Goal: Information Seeking & Learning: Learn about a topic

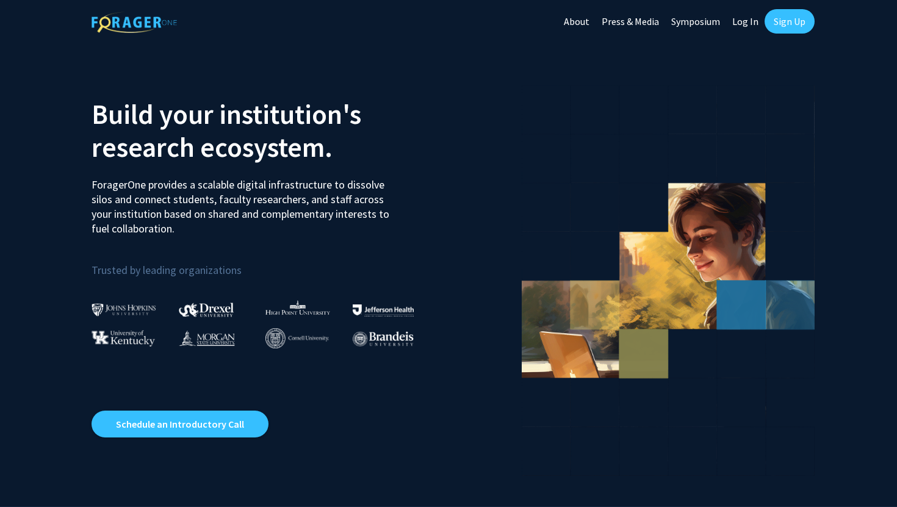
click at [742, 16] on link "Log In" at bounding box center [745, 21] width 38 height 43
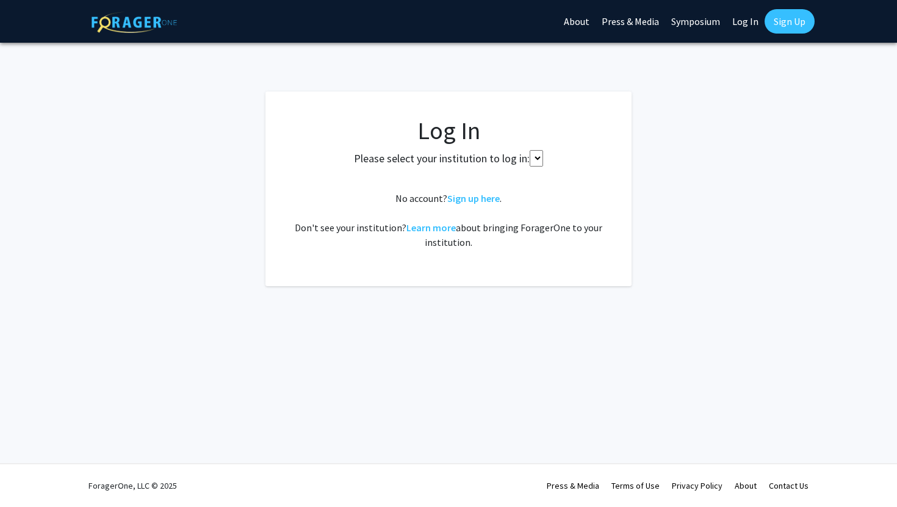
select select
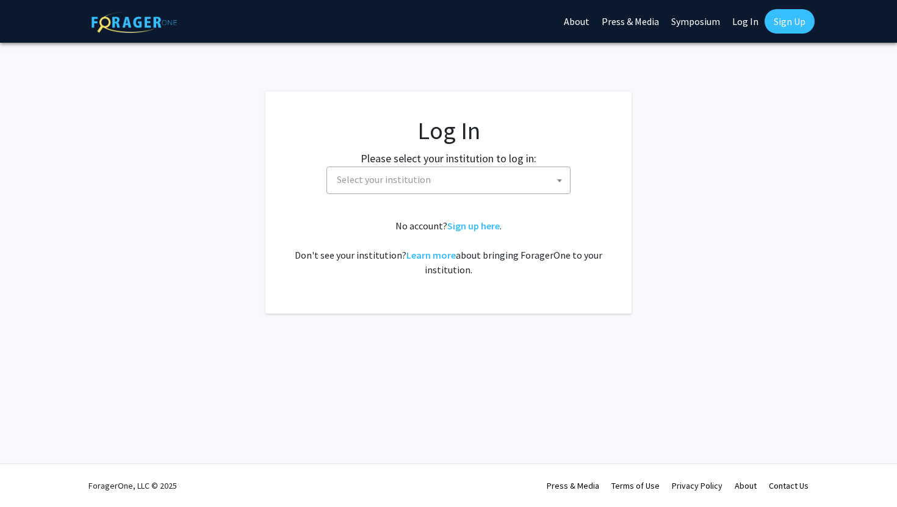
click at [391, 182] on span "Select your institution" at bounding box center [384, 179] width 94 height 12
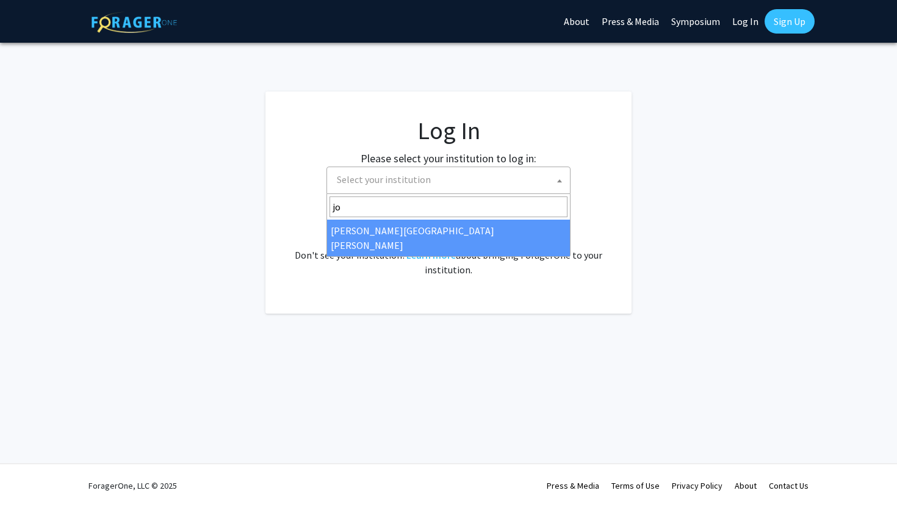
type input "joh"
select select "1"
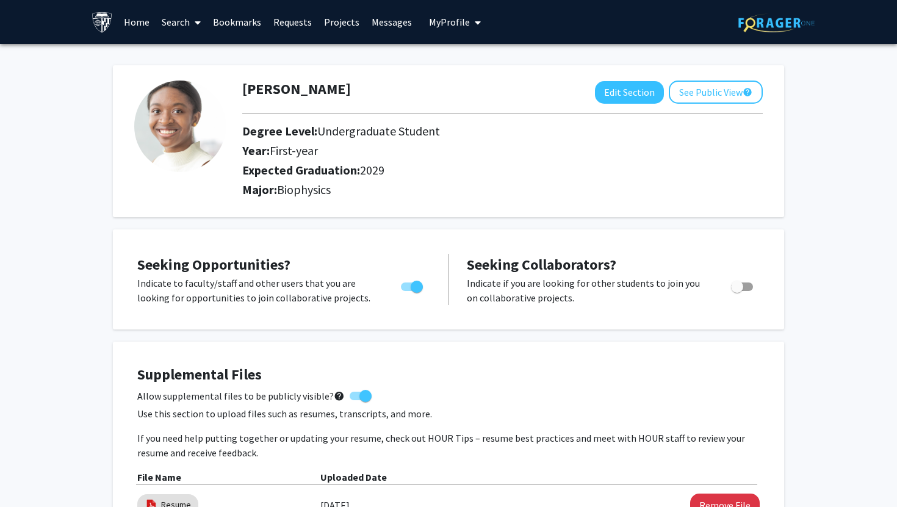
click at [160, 16] on link "Search" at bounding box center [181, 22] width 51 height 43
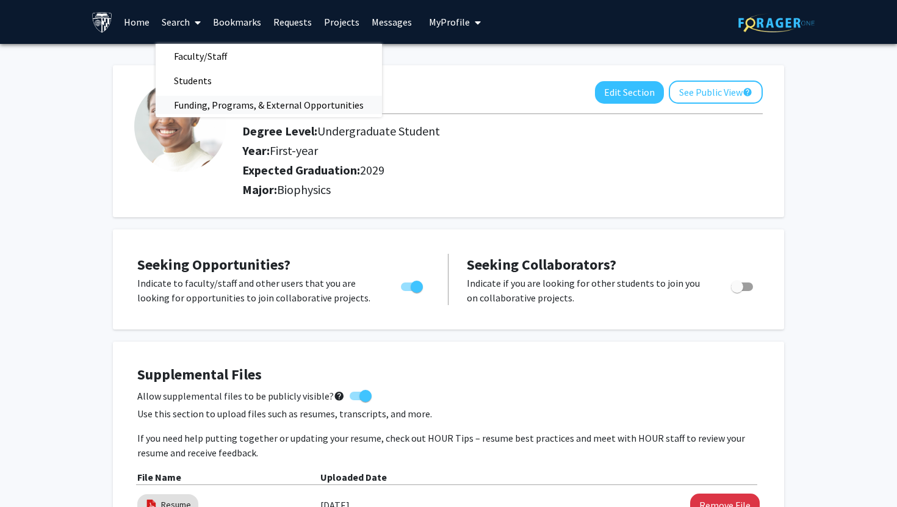
click at [190, 110] on span "Funding, Programs, & External Opportunities" at bounding box center [269, 105] width 226 height 24
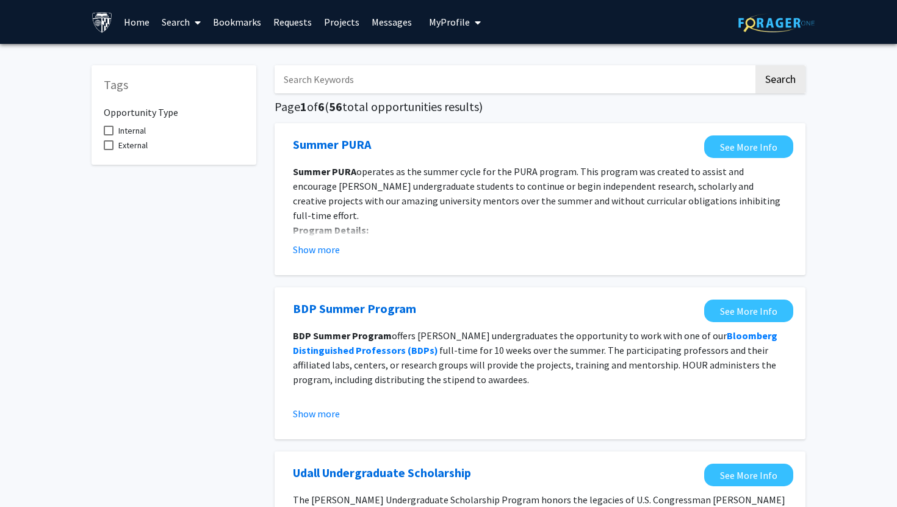
scroll to position [5, 0]
click at [111, 123] on span at bounding box center [109, 126] width 10 height 10
click at [109, 131] on input "Internal" at bounding box center [108, 131] width 1 height 1
checkbox input "true"
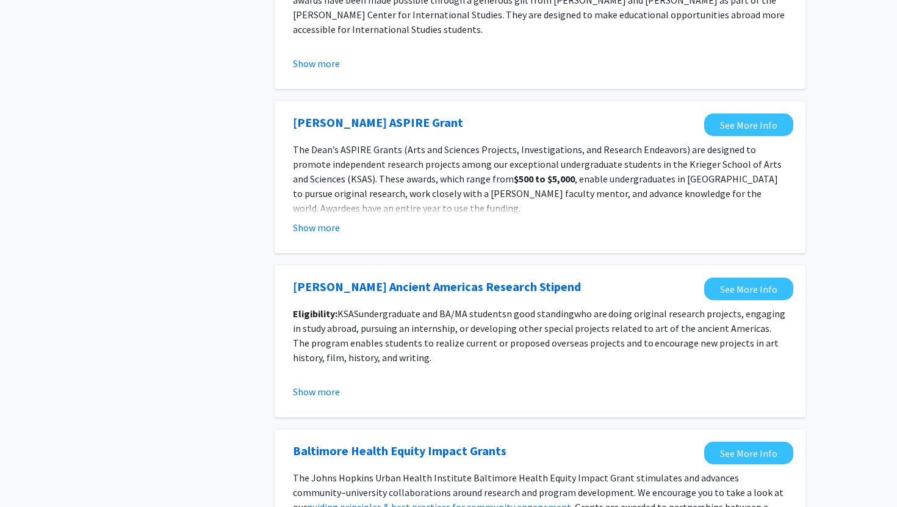
scroll to position [1311, 0]
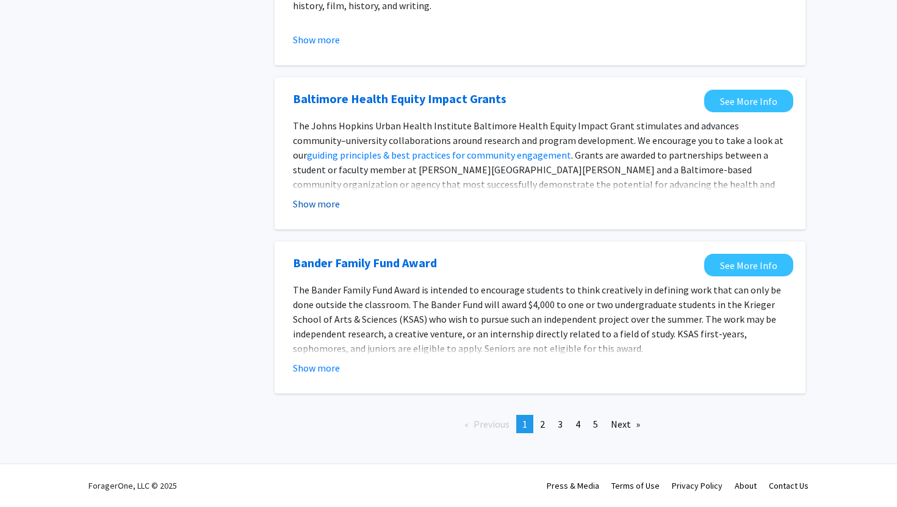
click at [338, 208] on button "Show more" at bounding box center [316, 204] width 47 height 15
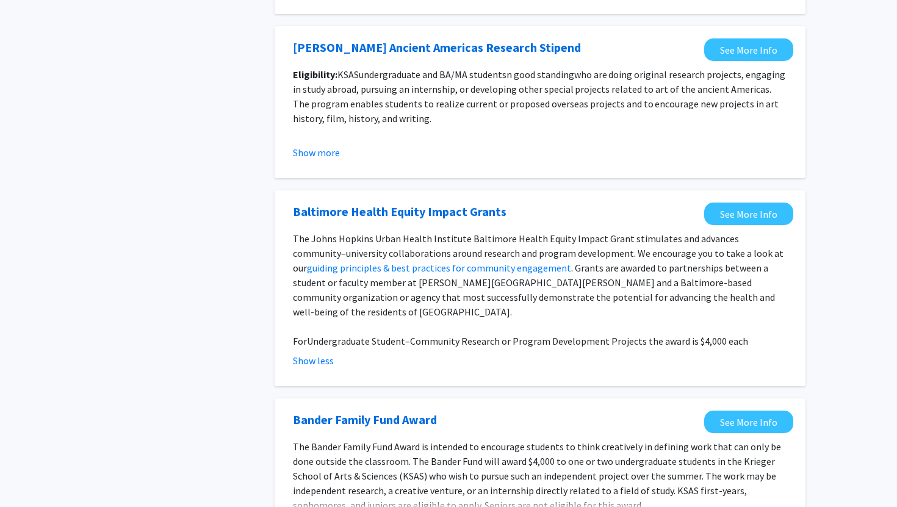
scroll to position [1340, 0]
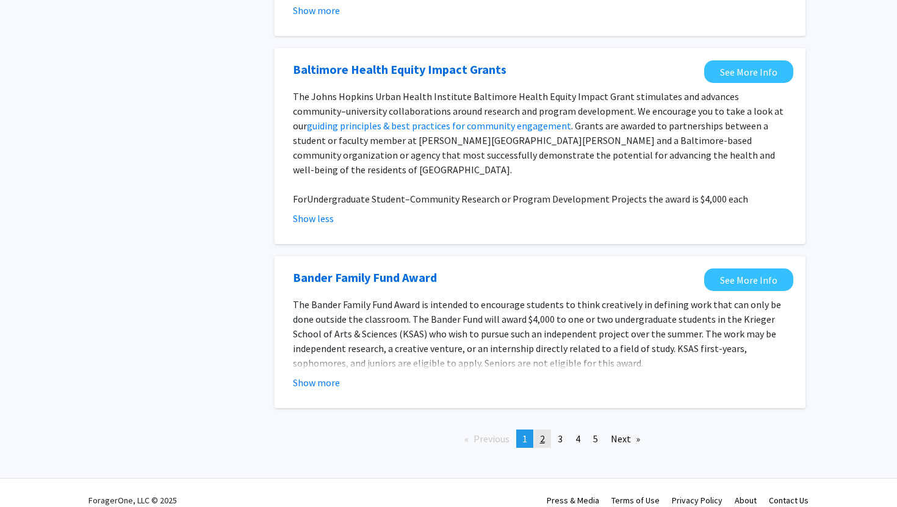
click at [543, 433] on span "2" at bounding box center [542, 439] width 5 height 12
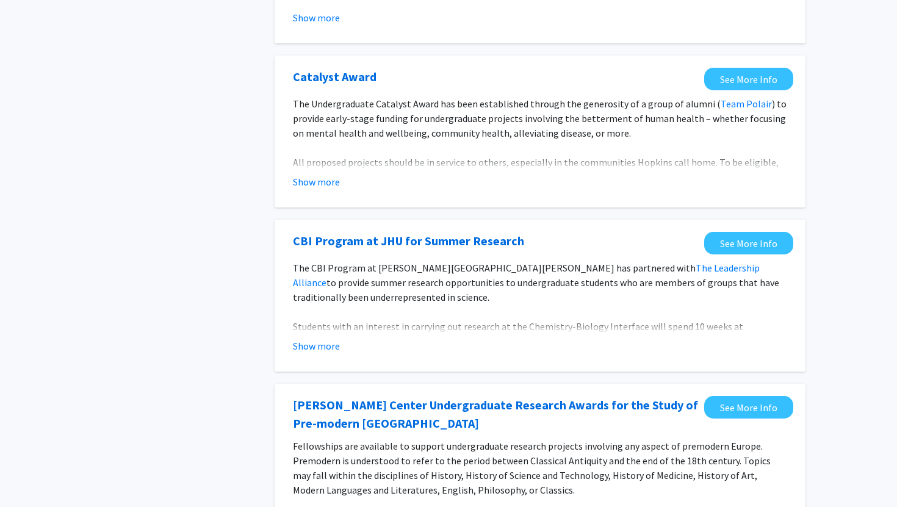
scroll to position [397, 0]
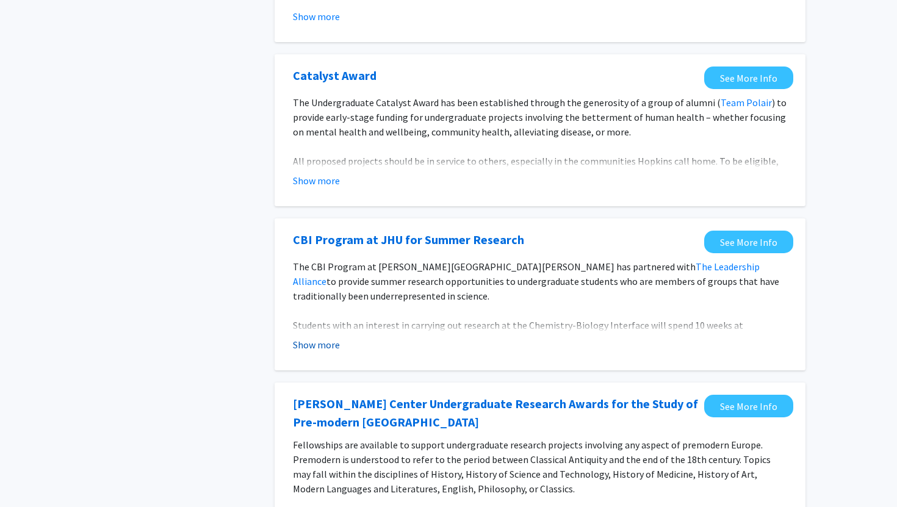
click at [319, 344] on button "Show more" at bounding box center [316, 345] width 47 height 15
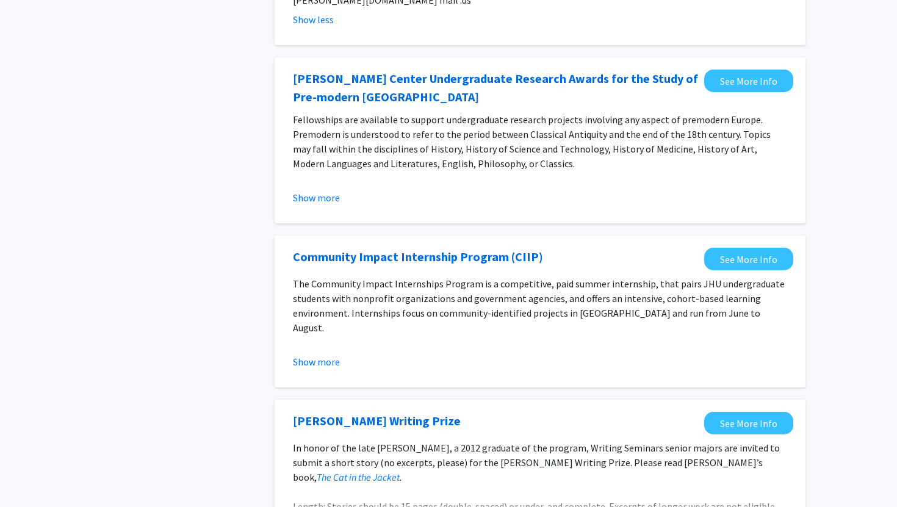
scroll to position [876, 0]
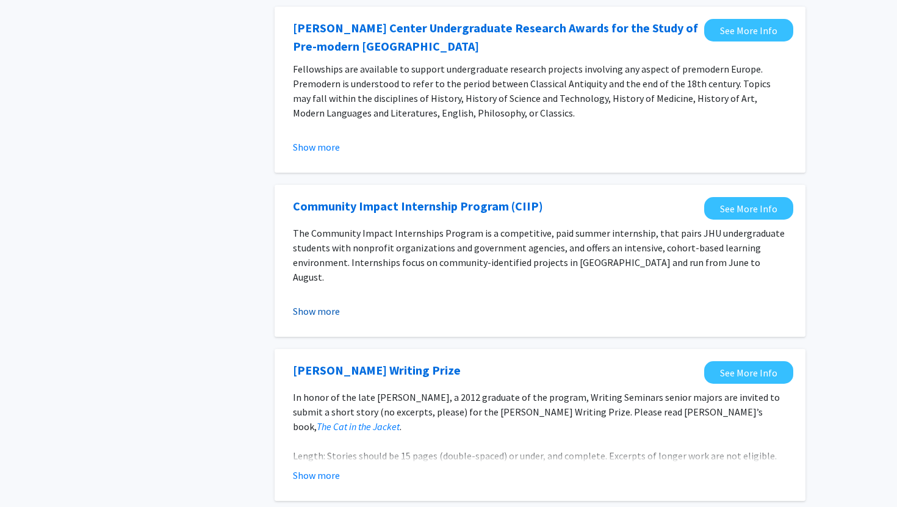
click at [313, 304] on button "Show more" at bounding box center [316, 311] width 47 height 15
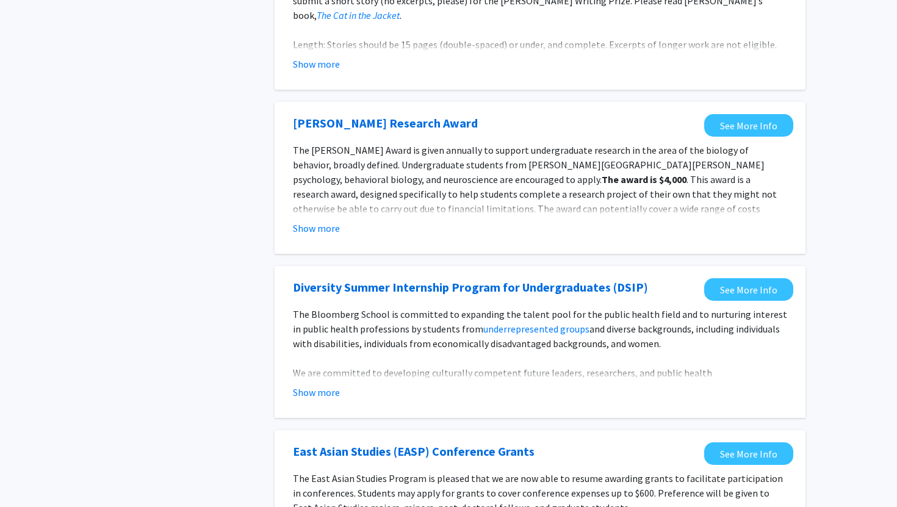
scroll to position [1424, 0]
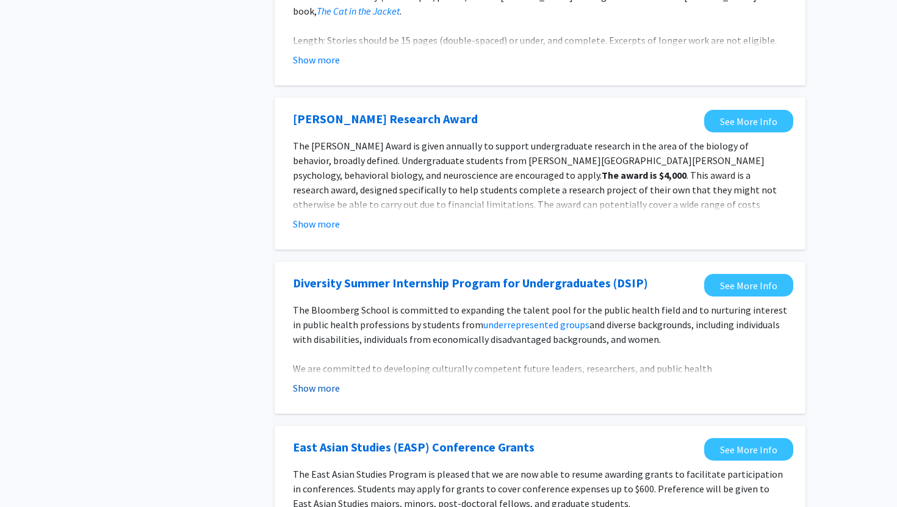
click at [335, 381] on button "Show more" at bounding box center [316, 388] width 47 height 15
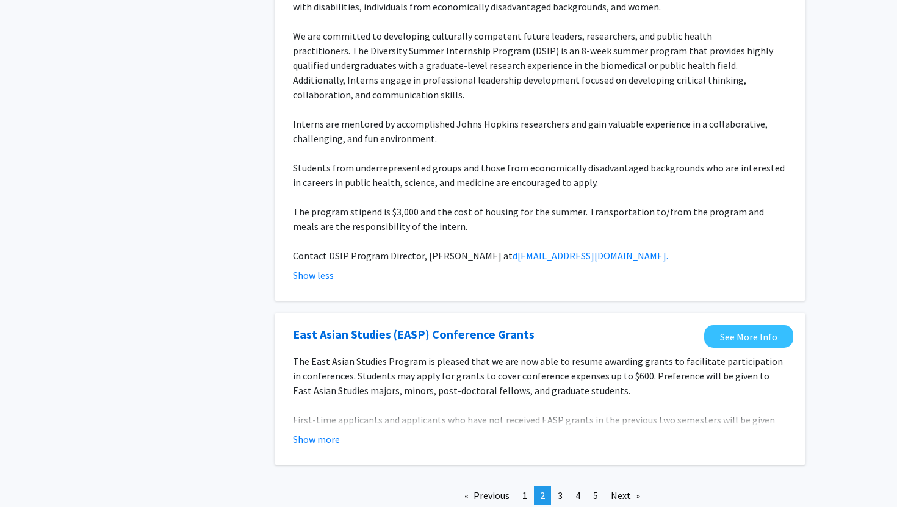
scroll to position [1784, 0]
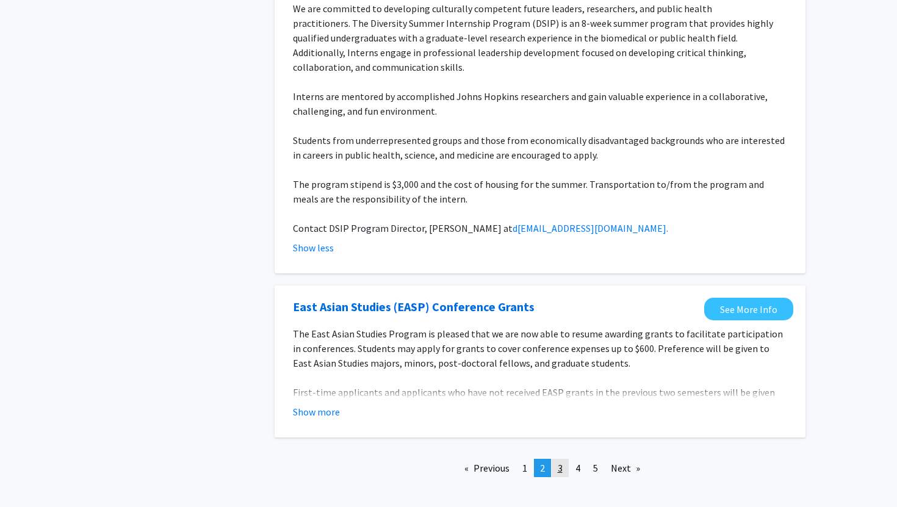
click at [565, 459] on link "page 3" at bounding box center [560, 468] width 17 height 18
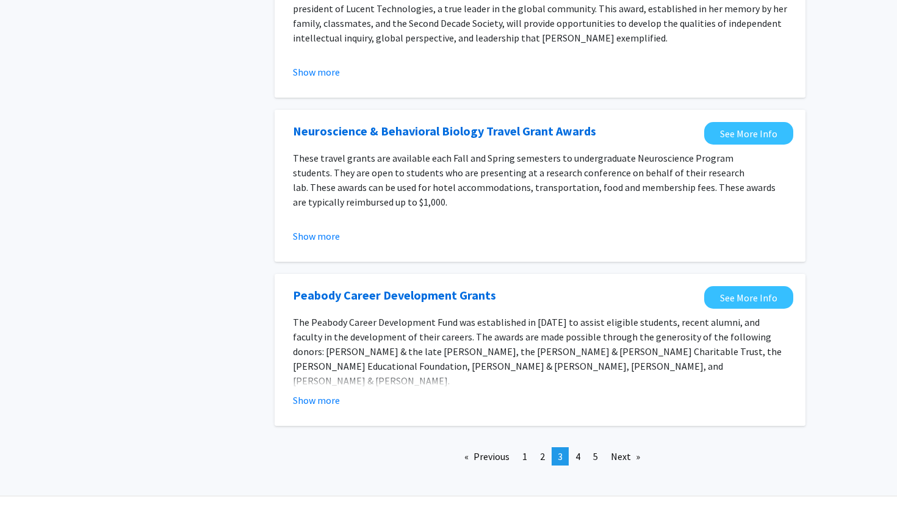
scroll to position [1340, 0]
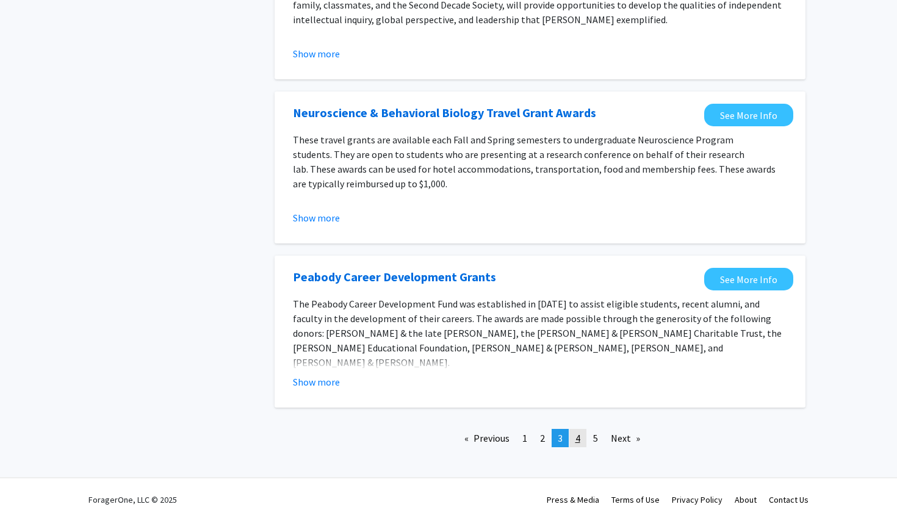
click at [581, 429] on link "page 4" at bounding box center [578, 438] width 17 height 18
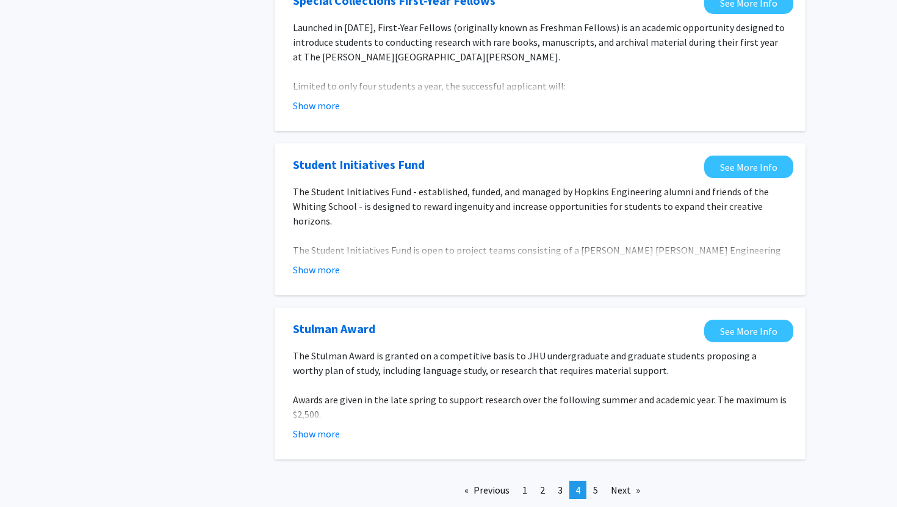
scroll to position [1340, 0]
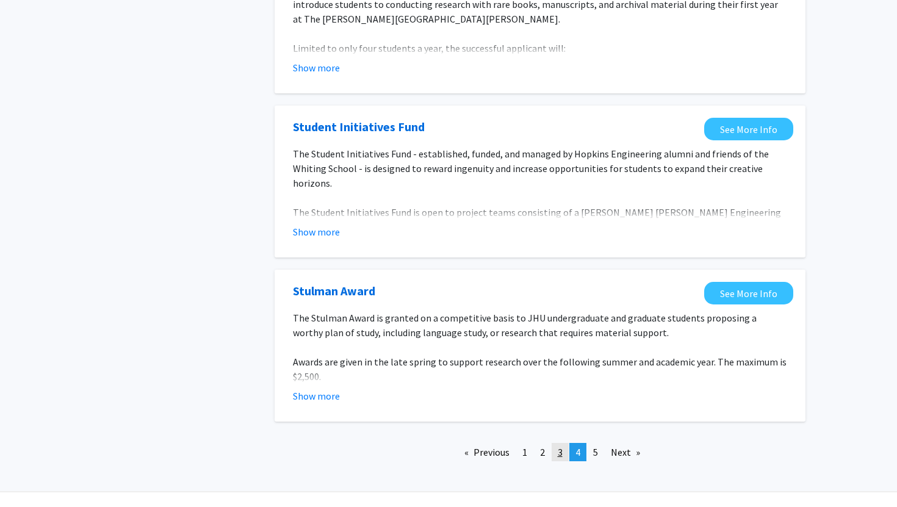
click at [552, 443] on link "page 3" at bounding box center [560, 452] width 17 height 18
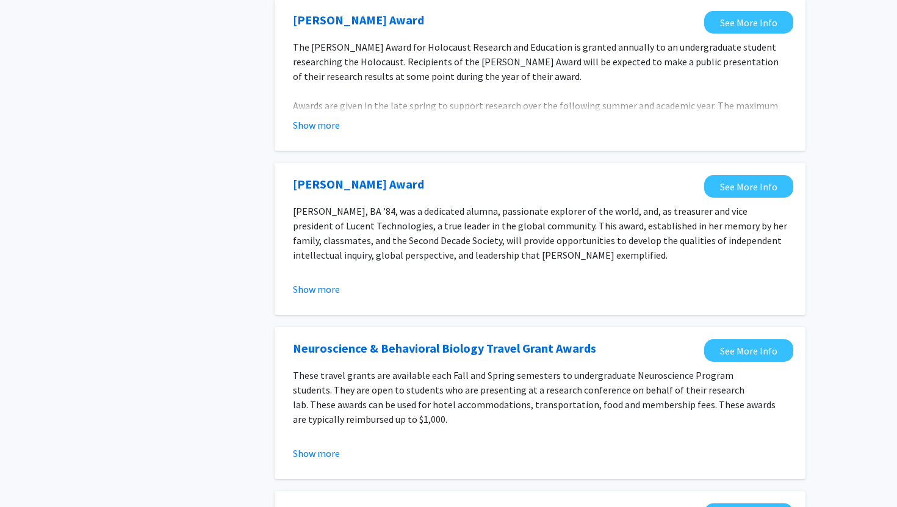
scroll to position [1340, 0]
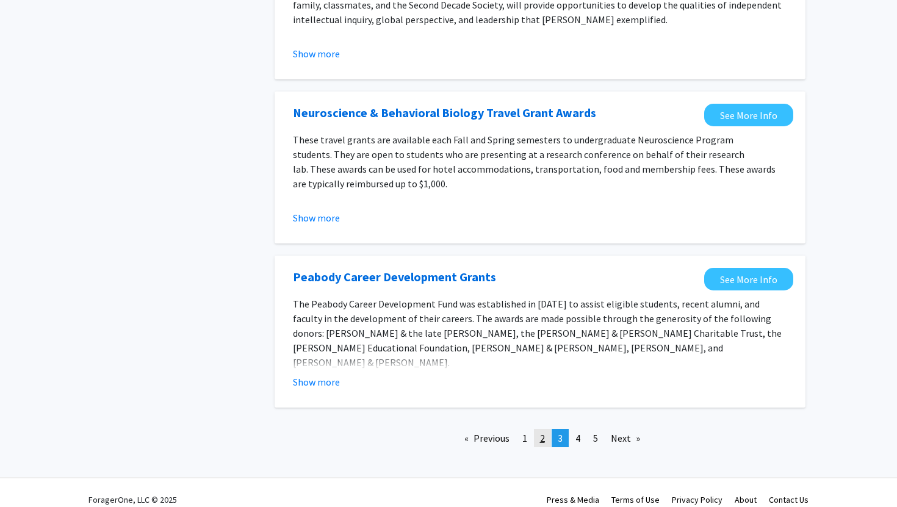
click at [545, 429] on link "page 2" at bounding box center [542, 438] width 17 height 18
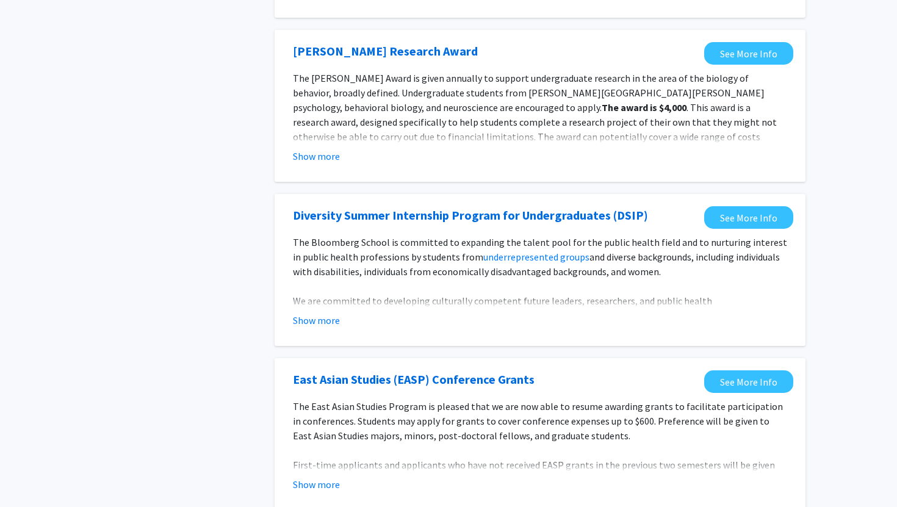
scroll to position [1374, 0]
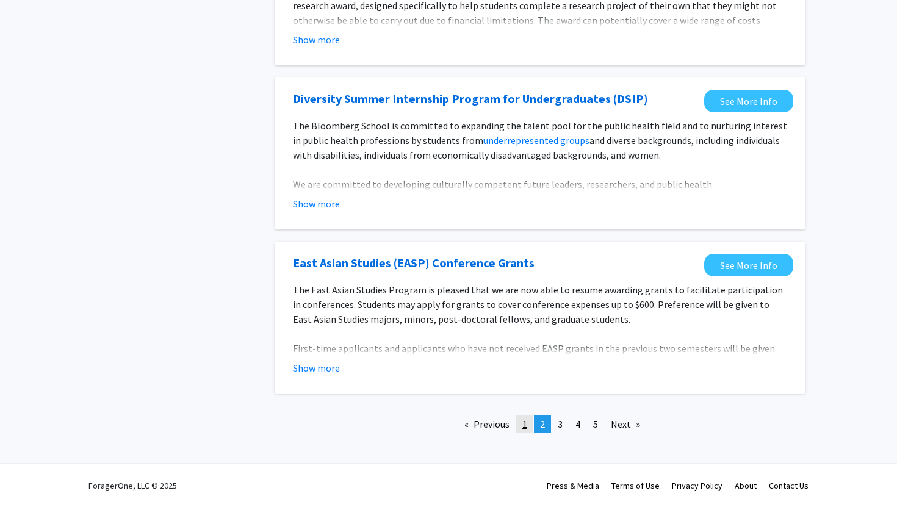
click at [523, 424] on span "1" at bounding box center [525, 424] width 5 height 12
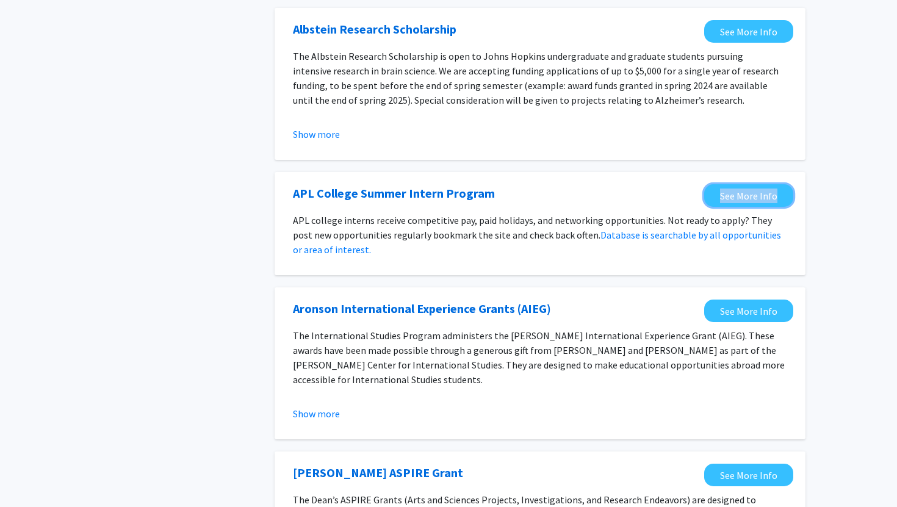
scroll to position [1311, 0]
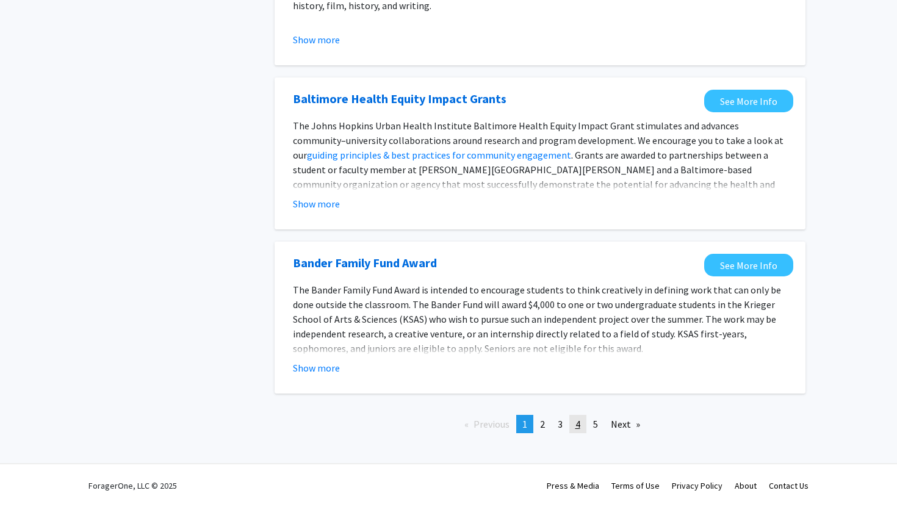
click at [579, 421] on span "4" at bounding box center [578, 424] width 5 height 12
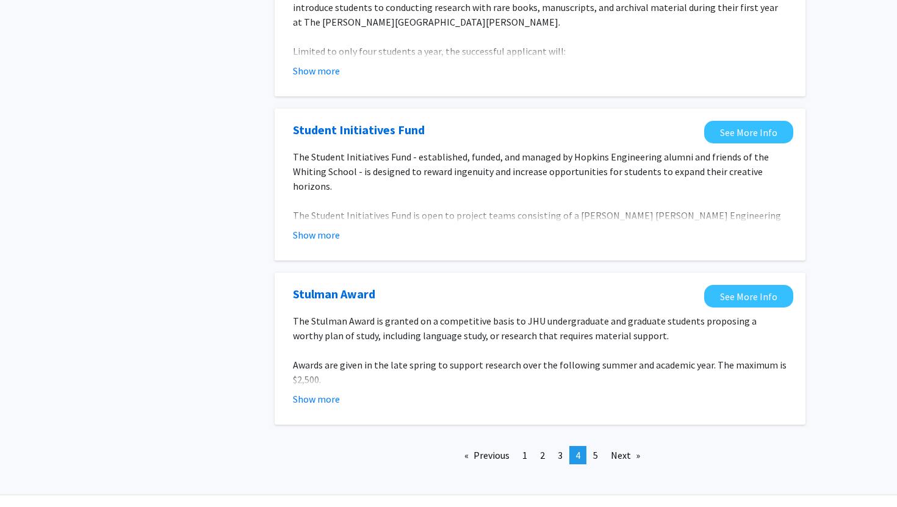
scroll to position [1339, 0]
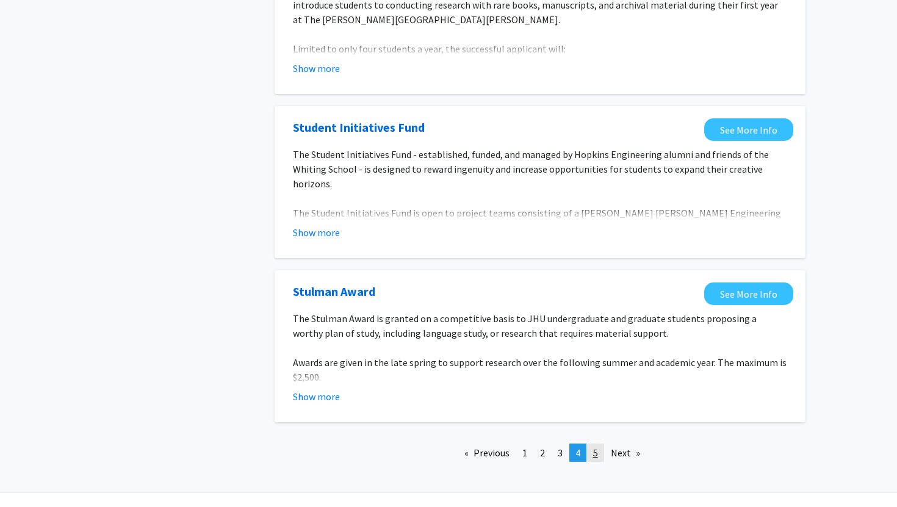
click at [589, 444] on link "page 5" at bounding box center [595, 453] width 17 height 18
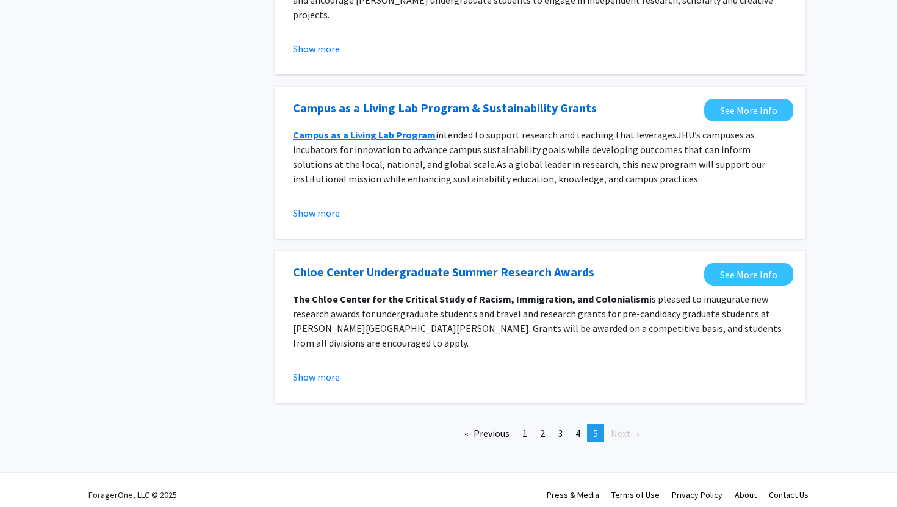
scroll to position [1161, 0]
